Goal: Information Seeking & Learning: Learn about a topic

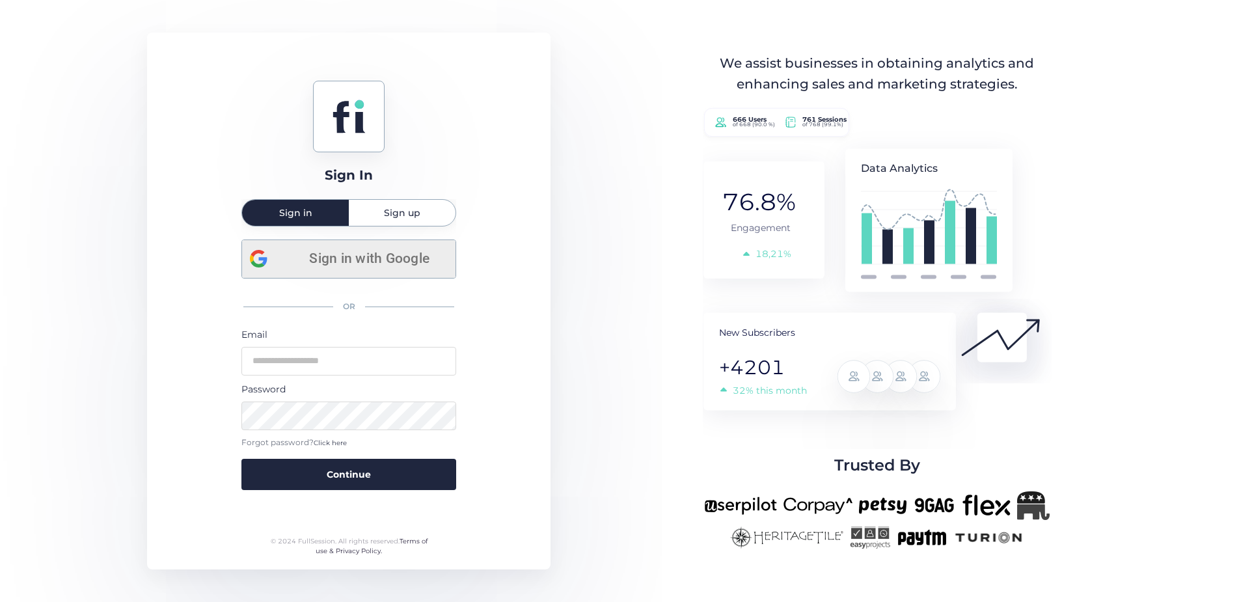
click at [389, 252] on span "Sign in with Google" at bounding box center [369, 258] width 157 height 21
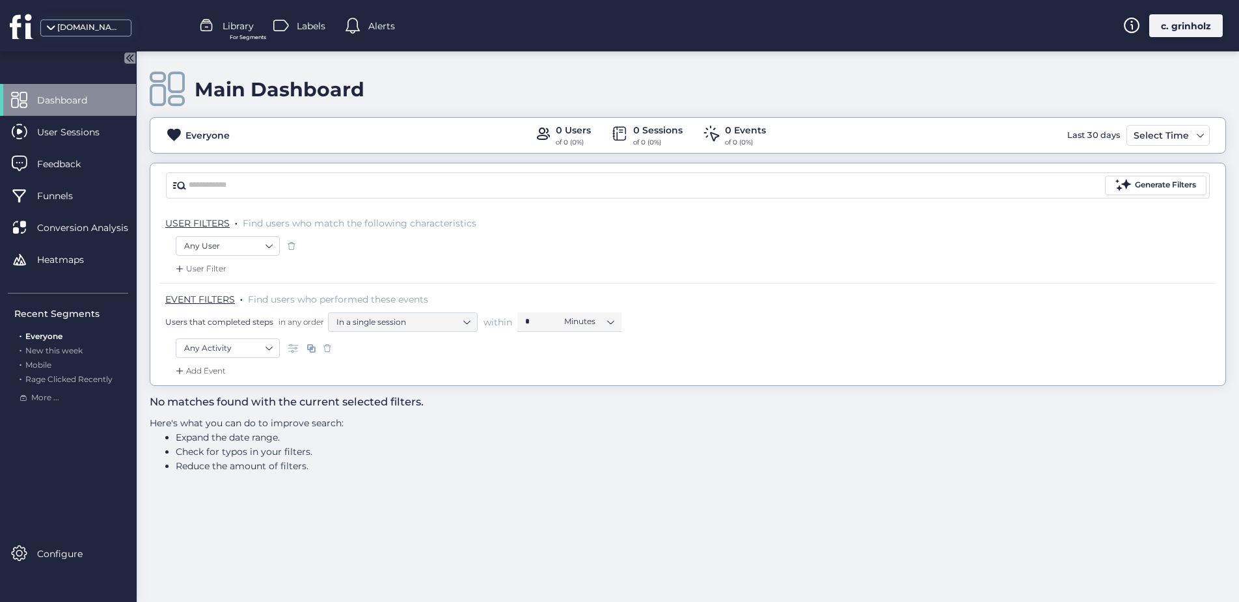
click at [55, 18] on div "[DOMAIN_NAME]" at bounding box center [93, 25] width 186 height 51
click at [55, 21] on div "[DOMAIN_NAME]" at bounding box center [85, 28] width 91 height 17
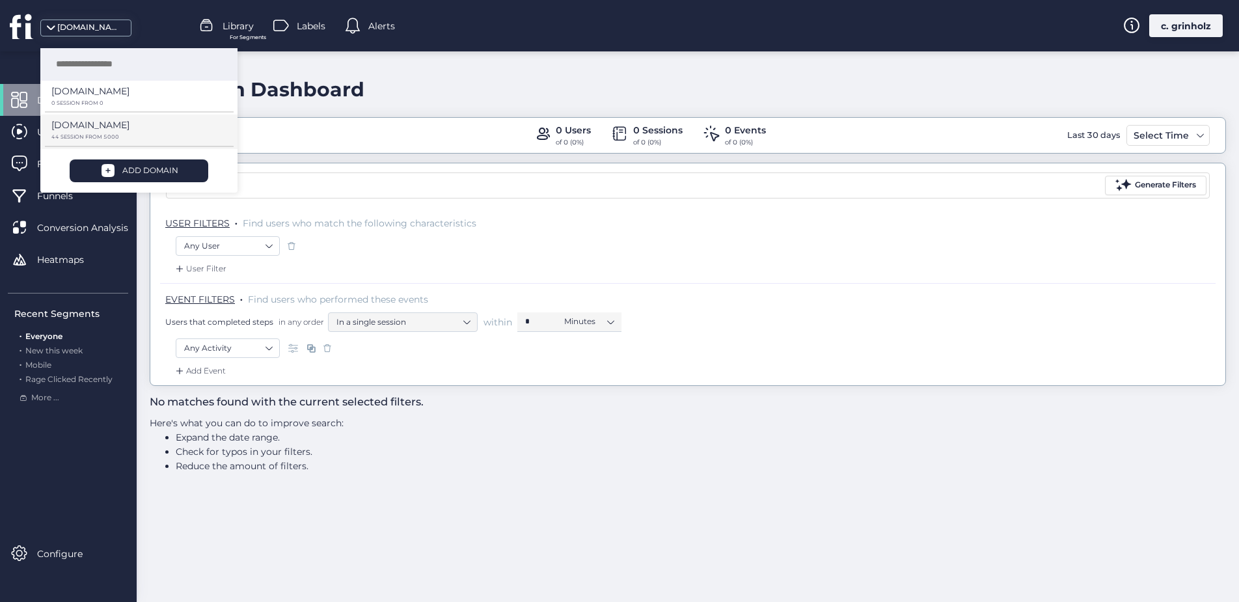
click at [90, 133] on div "[DOMAIN_NAME] 44 SESSION FROM 5000" at bounding box center [134, 132] width 166 height 28
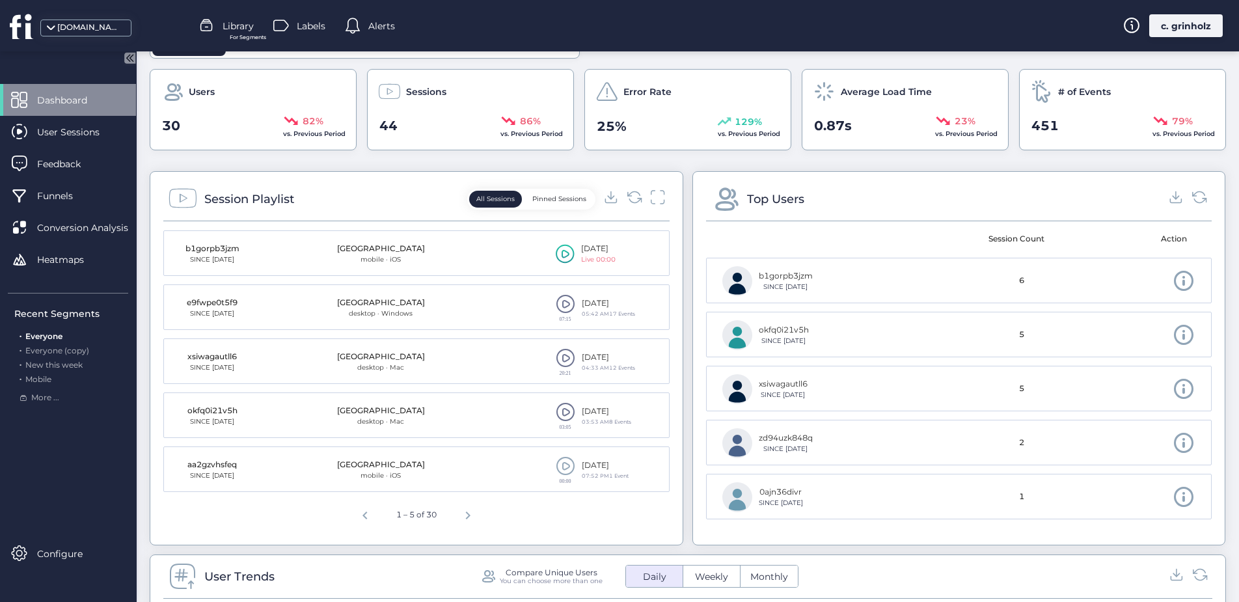
scroll to position [376, 0]
click at [560, 305] on span at bounding box center [566, 304] width 20 height 20
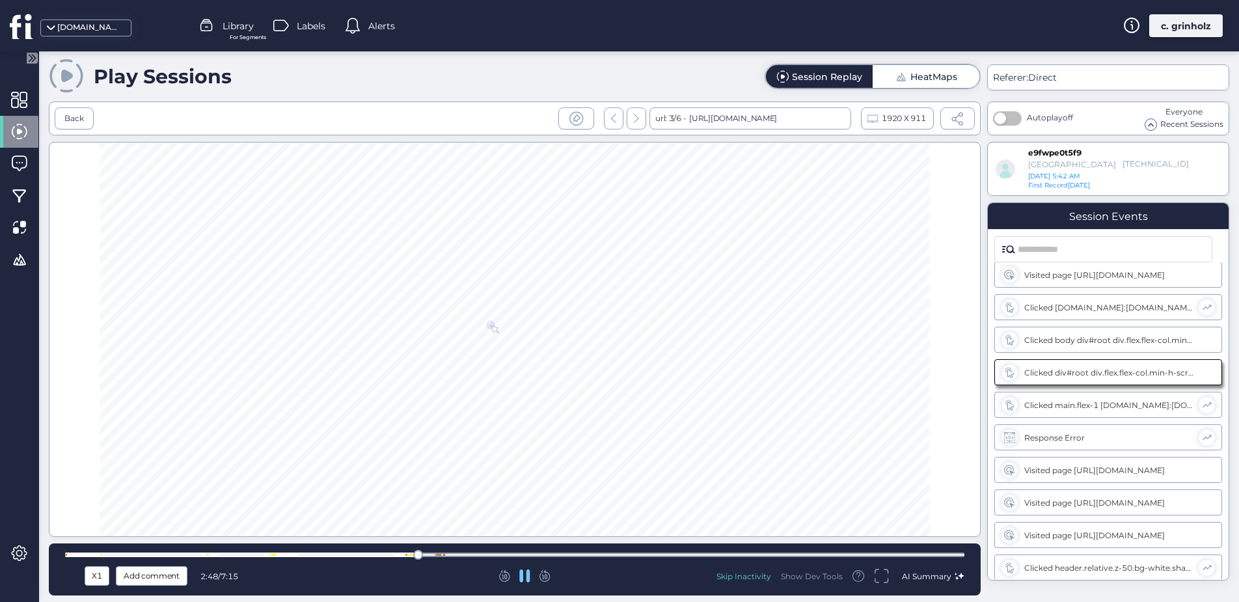
scroll to position [269, 0]
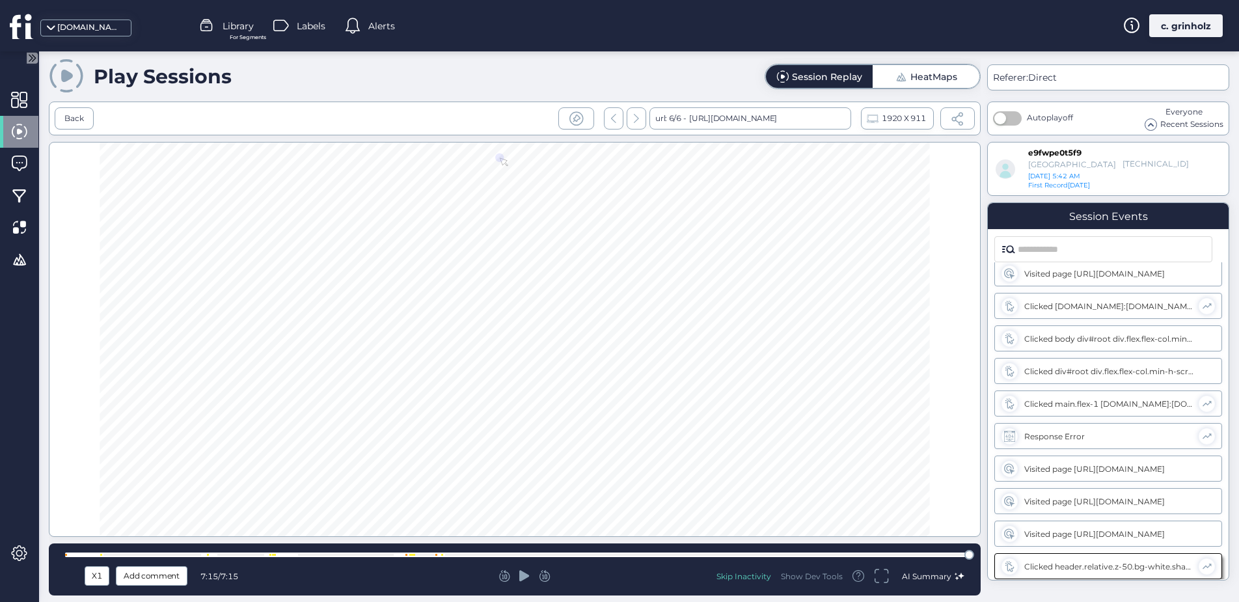
click at [961, 121] on span at bounding box center [958, 119] width 14 height 14
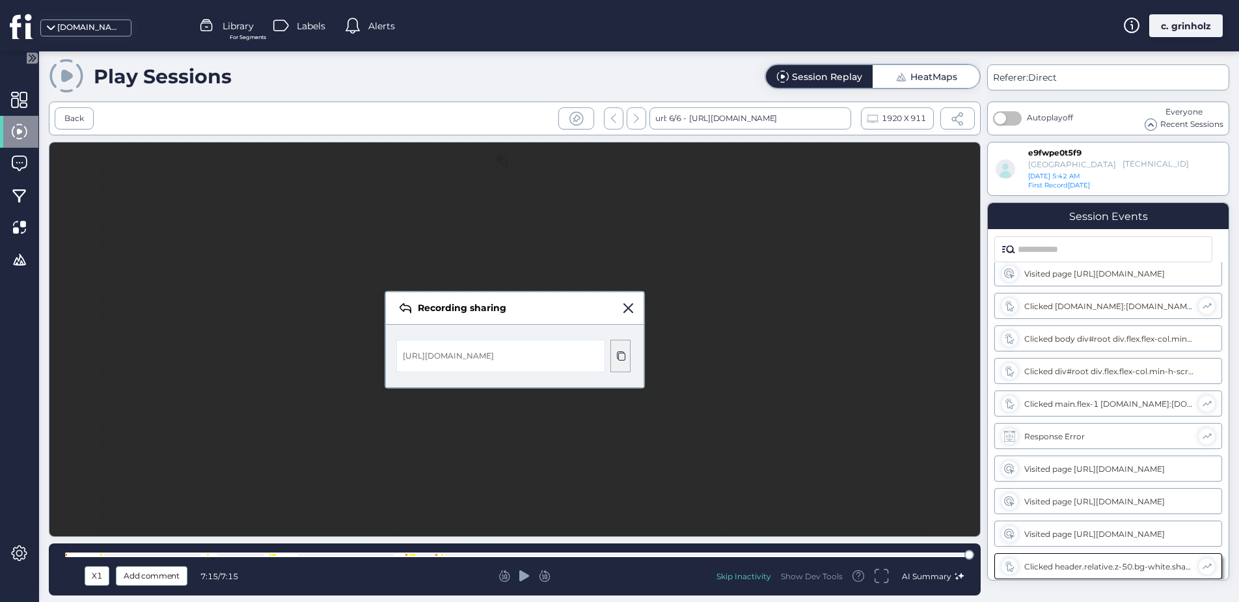
click at [624, 355] on span at bounding box center [621, 356] width 10 height 10
click at [622, 357] on span at bounding box center [621, 356] width 10 height 10
click at [628, 309] on span at bounding box center [629, 308] width 10 height 10
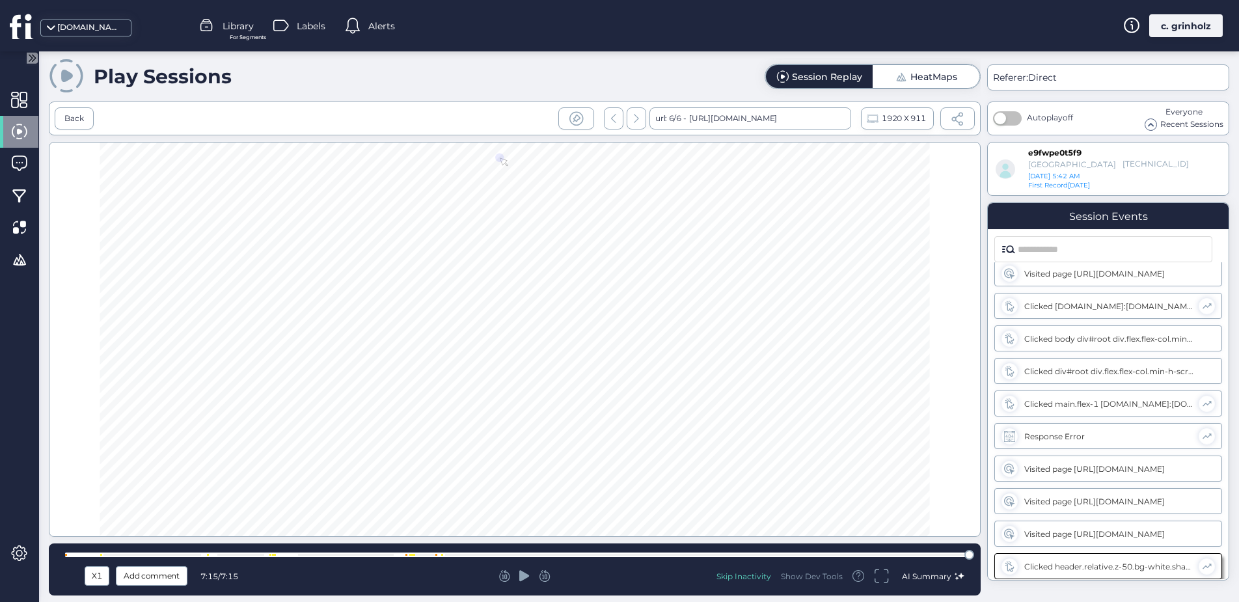
click at [758, 563] on div "X1 Add comment 7:15 / 7:15 Skip Inactivity Show Dev Tools AI Summary" at bounding box center [515, 569] width 932 height 52
click at [763, 558] on div at bounding box center [515, 555] width 900 height 10
click at [744, 556] on div at bounding box center [515, 555] width 900 height 5
click at [698, 557] on div at bounding box center [515, 555] width 900 height 5
click at [519, 578] on icon at bounding box center [524, 575] width 10 height 11
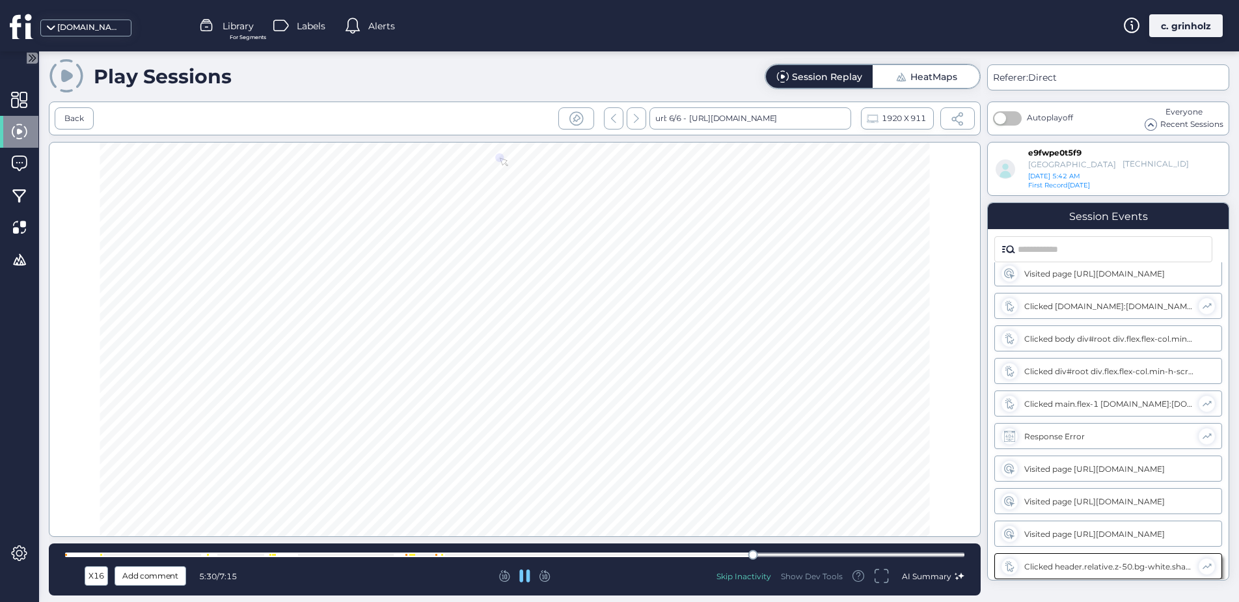
click at [562, 553] on div at bounding box center [515, 555] width 900 height 5
click at [476, 555] on div at bounding box center [515, 555] width 900 height 5
click at [419, 560] on div "X16 Add comment 3:23 / 7:15 Skip Inactivity Show Dev Tools AI Summary" at bounding box center [515, 569] width 932 height 52
click at [424, 557] on div at bounding box center [515, 555] width 900 height 10
